Goal: Information Seeking & Learning: Stay updated

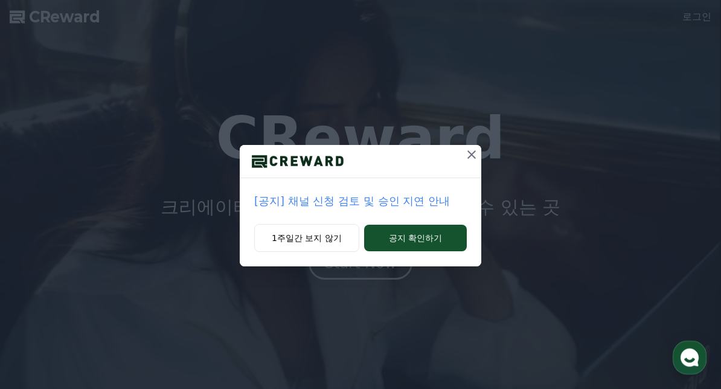
click at [399, 210] on p "[공지] 채널 신청 검토 및 승인 지연 안내" at bounding box center [360, 201] width 213 height 17
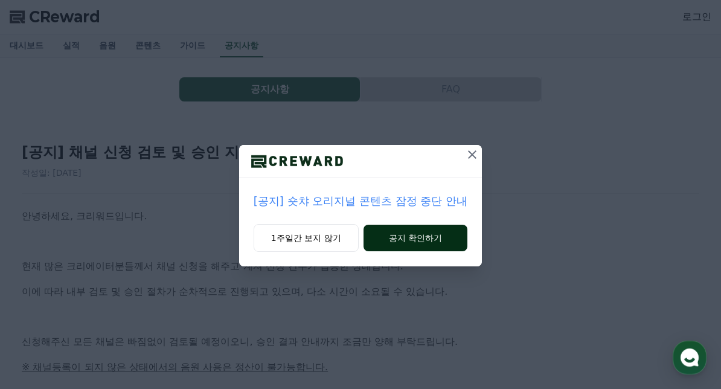
click at [433, 236] on button "공지 확인하기" at bounding box center [416, 238] width 105 height 27
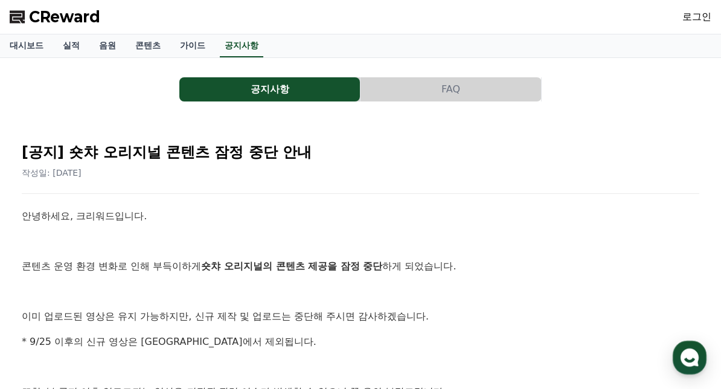
click at [317, 101] on button "공지사항" at bounding box center [269, 89] width 181 height 24
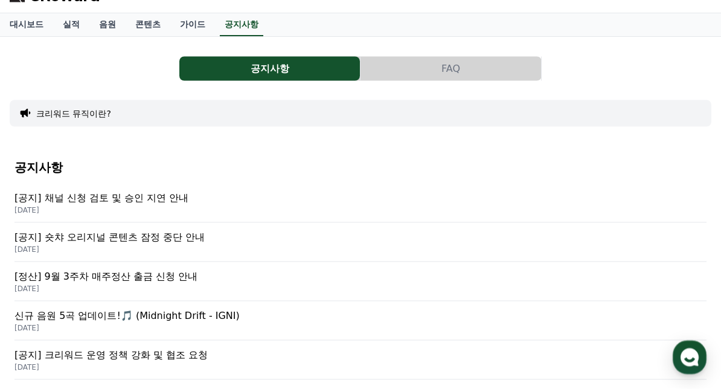
scroll to position [21, 0]
click at [160, 201] on p "[공지] 채널 신청 검토 및 승인 지연 안내" at bounding box center [361, 197] width 692 height 15
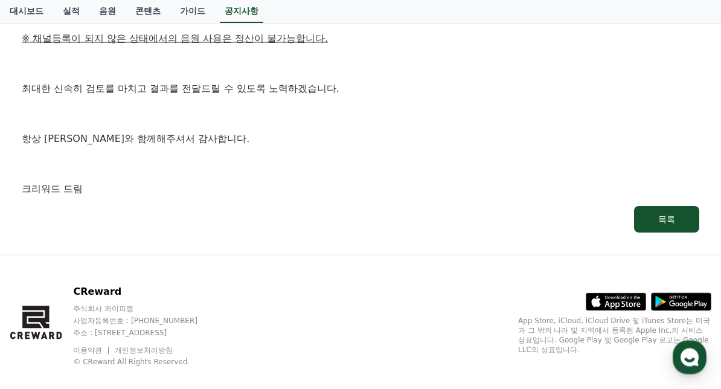
scroll to position [340, 0]
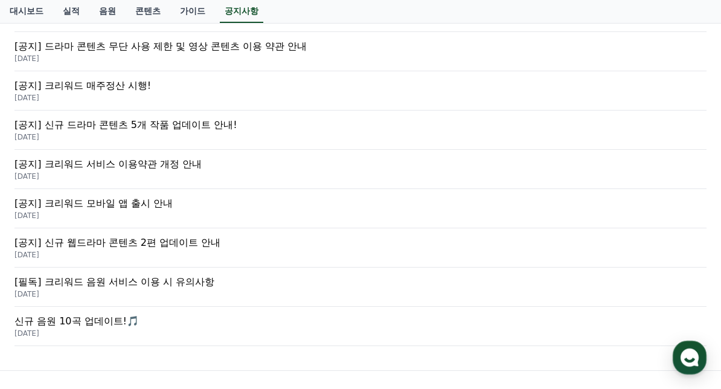
scroll to position [447, 0]
click at [180, 251] on p "2025-04-11" at bounding box center [361, 256] width 692 height 10
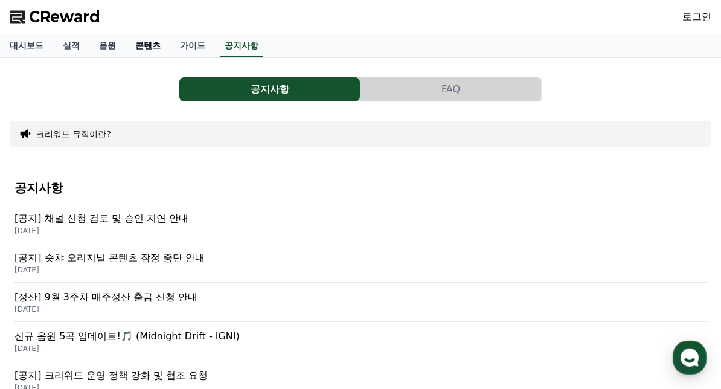
click at [134, 43] on link "콘텐츠" at bounding box center [148, 45] width 45 height 23
